Goal: Information Seeking & Learning: Learn about a topic

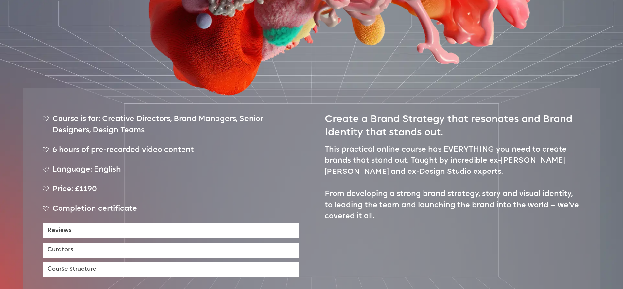
scroll to position [292, 0]
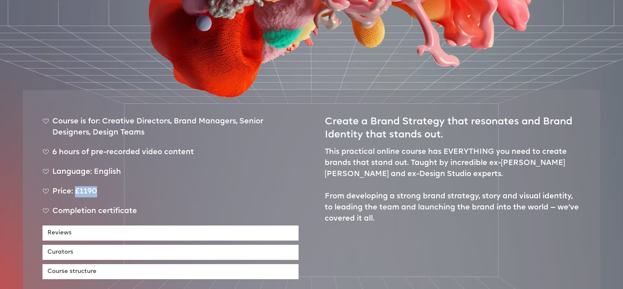
drag, startPoint x: 75, startPoint y: 165, endPoint x: 97, endPoint y: 165, distance: 21.6
click at [97, 186] on div "Price: £1190" at bounding box center [171, 194] width 256 height 16
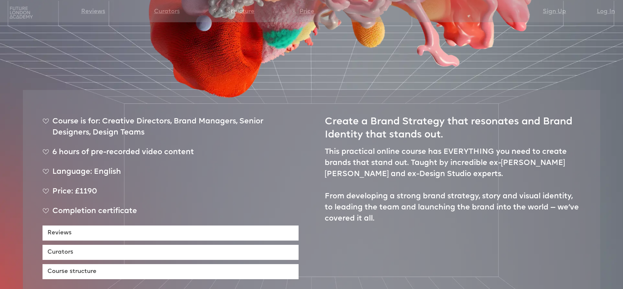
click at [111, 186] on div "Price: £1190" at bounding box center [171, 194] width 256 height 16
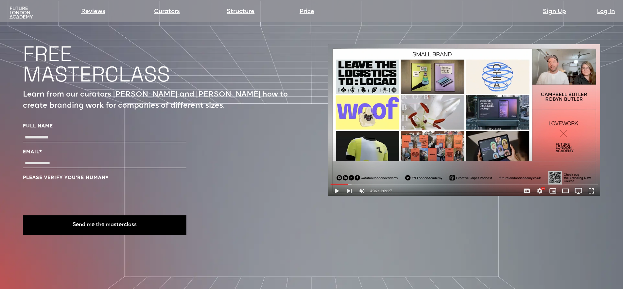
scroll to position [2295, 0]
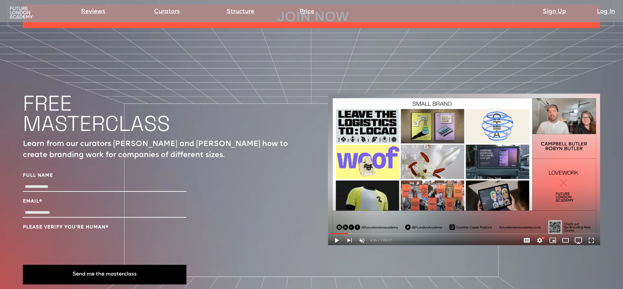
click at [398, 115] on img at bounding box center [464, 169] width 272 height 151
click at [386, 140] on img at bounding box center [464, 169] width 272 height 151
click at [554, 97] on img at bounding box center [464, 169] width 272 height 151
click at [336, 200] on img at bounding box center [464, 169] width 272 height 151
click at [335, 200] on img at bounding box center [464, 169] width 272 height 151
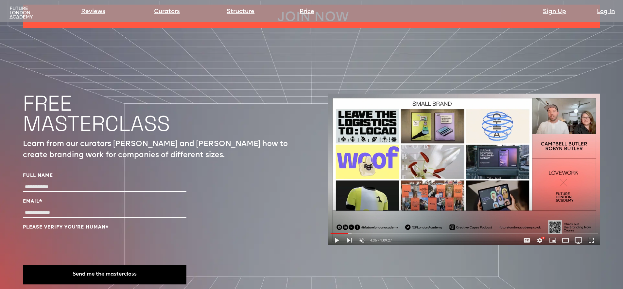
click at [335, 200] on img at bounding box center [464, 169] width 272 height 151
click at [451, 164] on img at bounding box center [464, 169] width 272 height 151
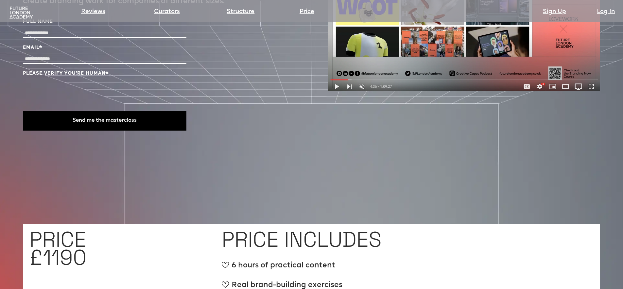
scroll to position [2373, 0]
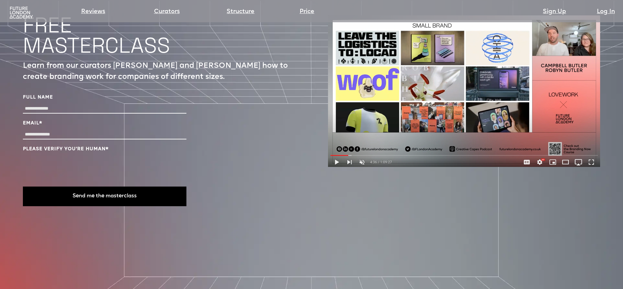
click at [540, 120] on img at bounding box center [464, 90] width 272 height 151
click at [541, 120] on img at bounding box center [464, 90] width 272 height 151
click at [540, 118] on img at bounding box center [464, 90] width 272 height 151
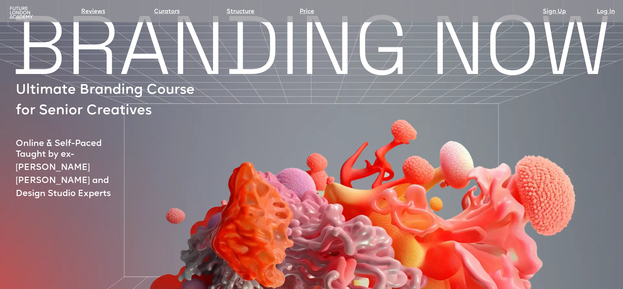
scroll to position [0, 0]
